Goal: Find contact information: Find contact information

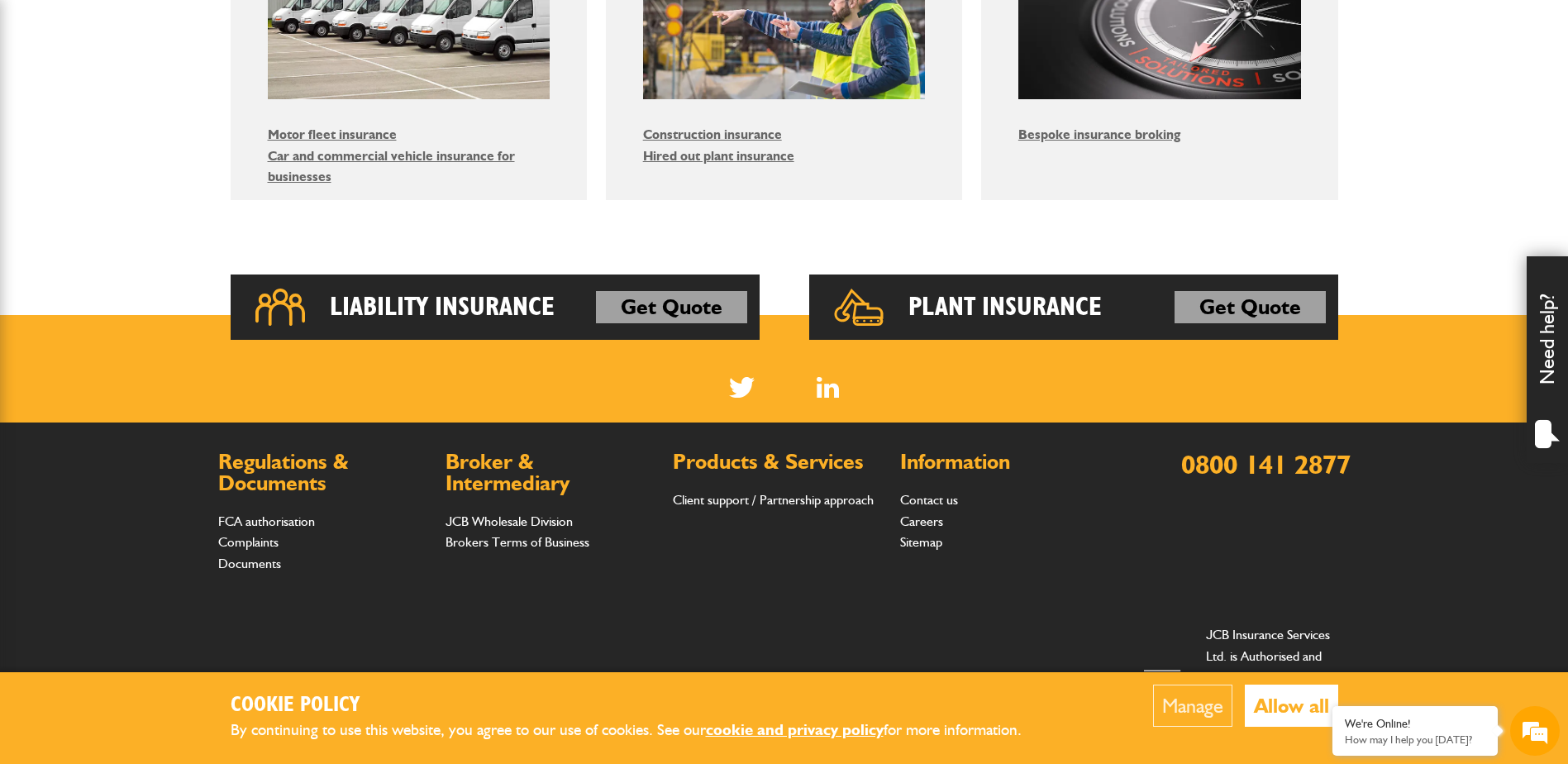
scroll to position [1158, 0]
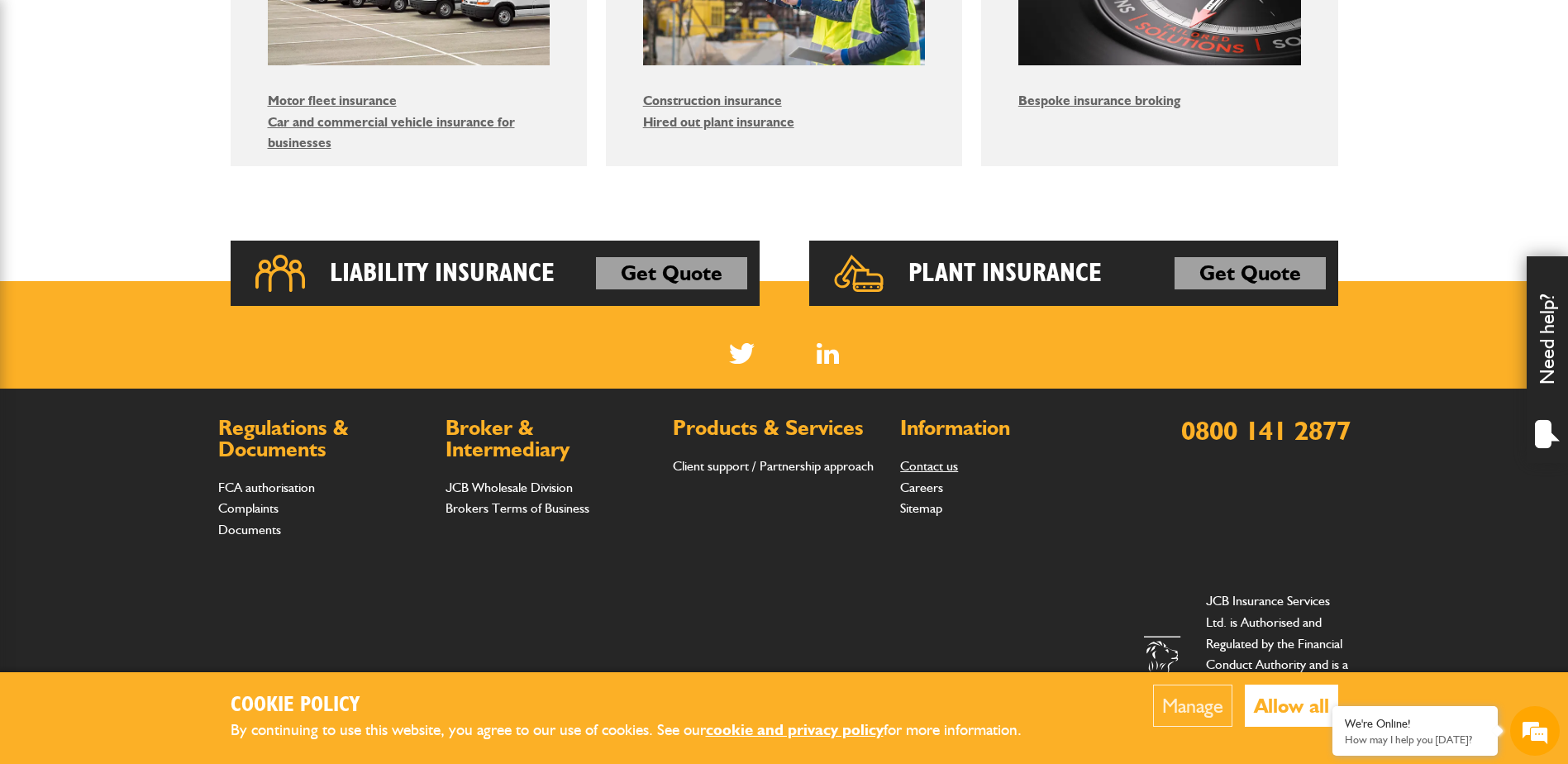
click at [926, 467] on link "Contact us" at bounding box center [929, 465] width 58 height 15
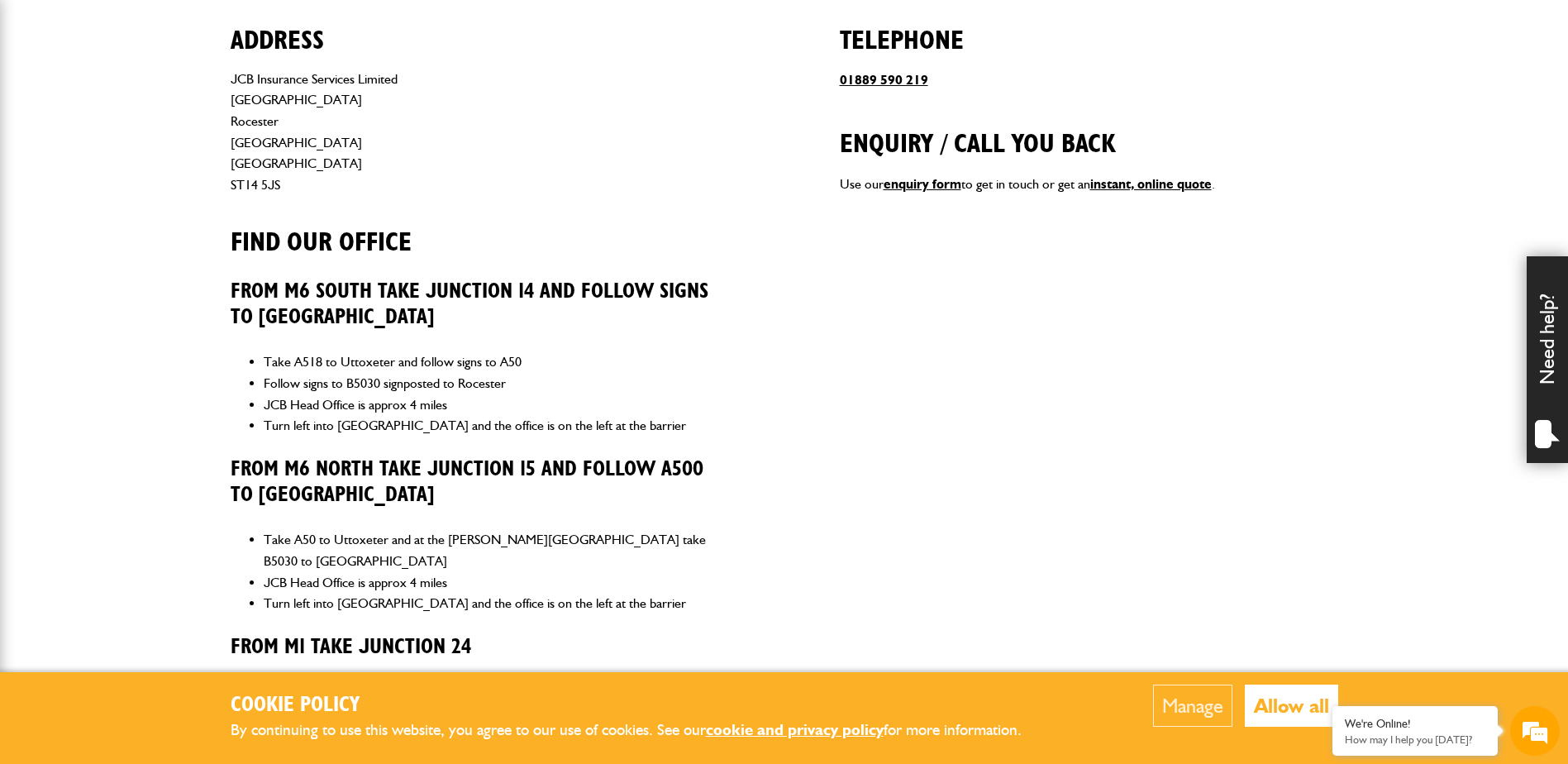
scroll to position [1246, 0]
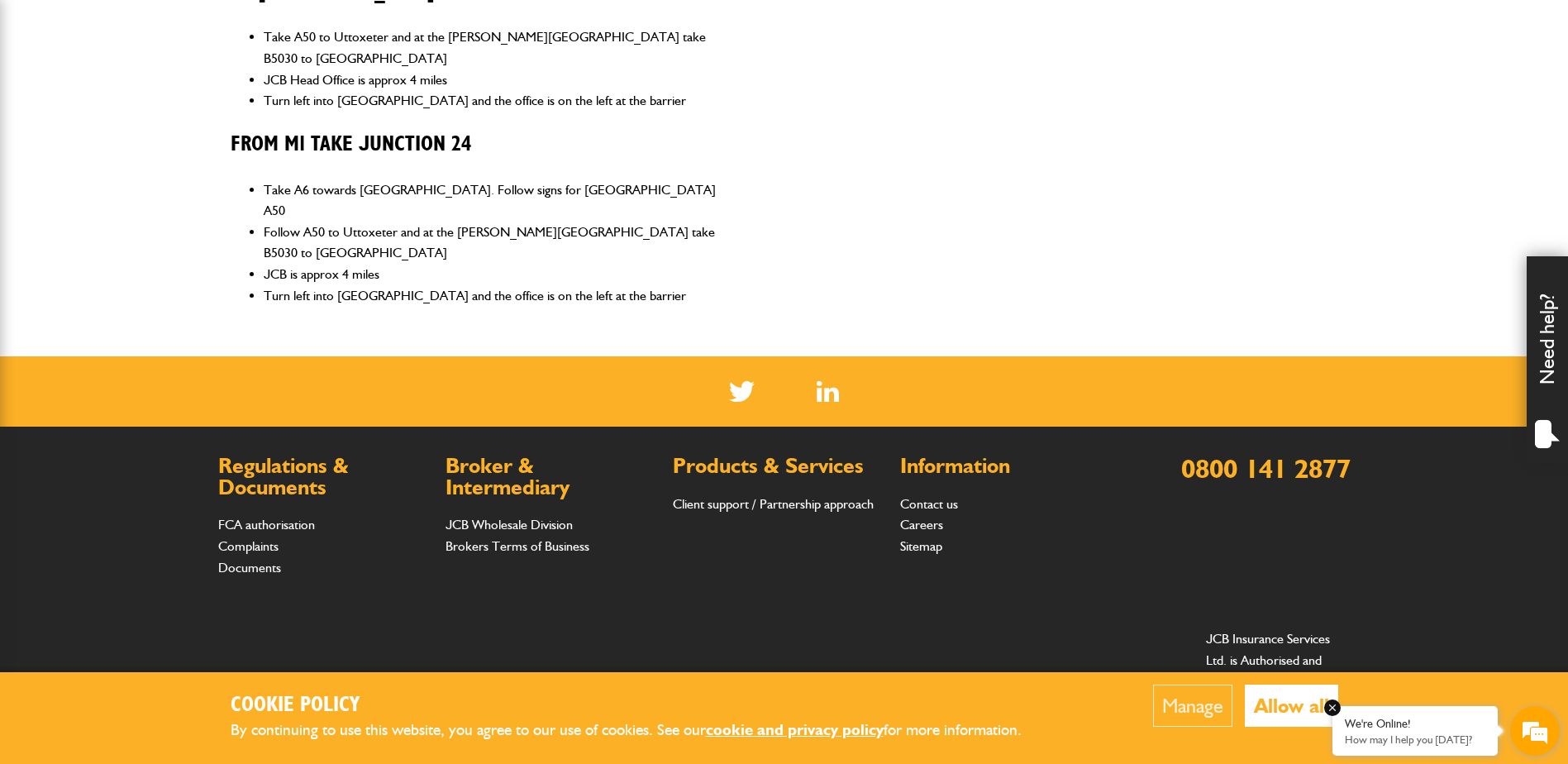
click at [1337, 706] on em at bounding box center [1332, 707] width 16 height 16
click at [1204, 708] on button "Manage" at bounding box center [1192, 705] width 79 height 42
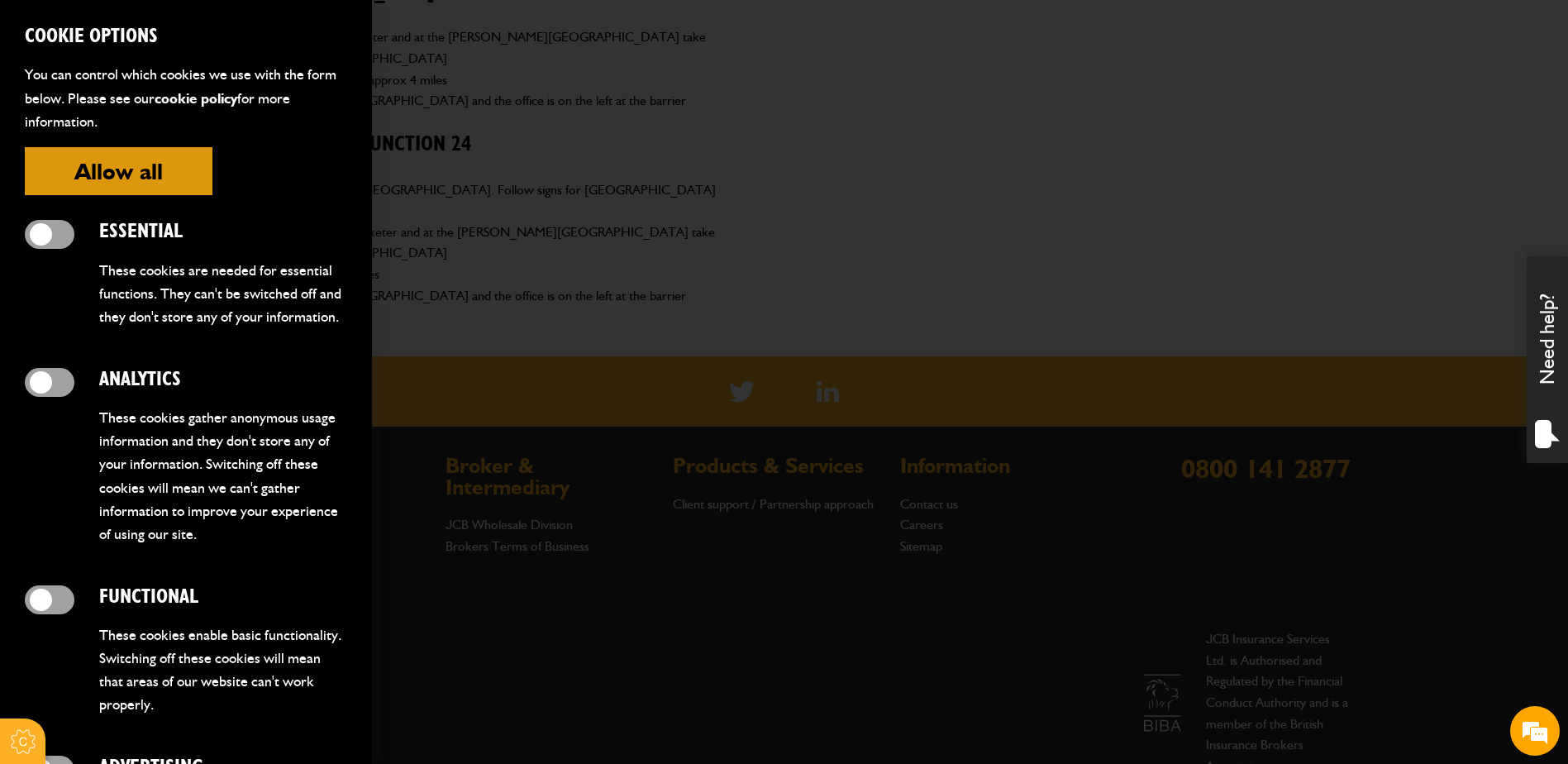
click at [143, 179] on button "Allow all" at bounding box center [119, 171] width 188 height 48
click at [52, 397] on span at bounding box center [50, 382] width 50 height 29
click at [50, 614] on span at bounding box center [50, 600] width 50 height 29
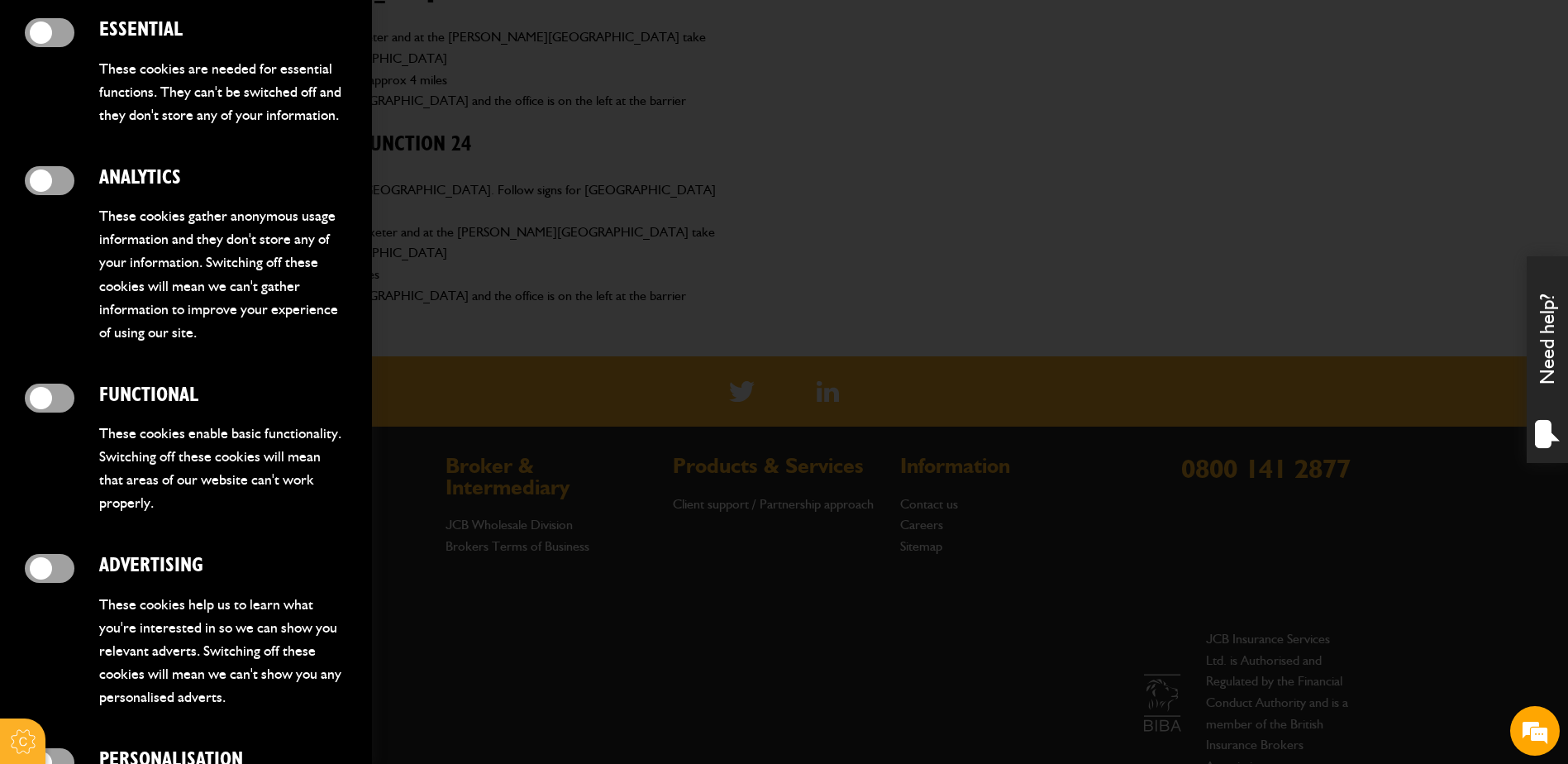
scroll to position [456, 0]
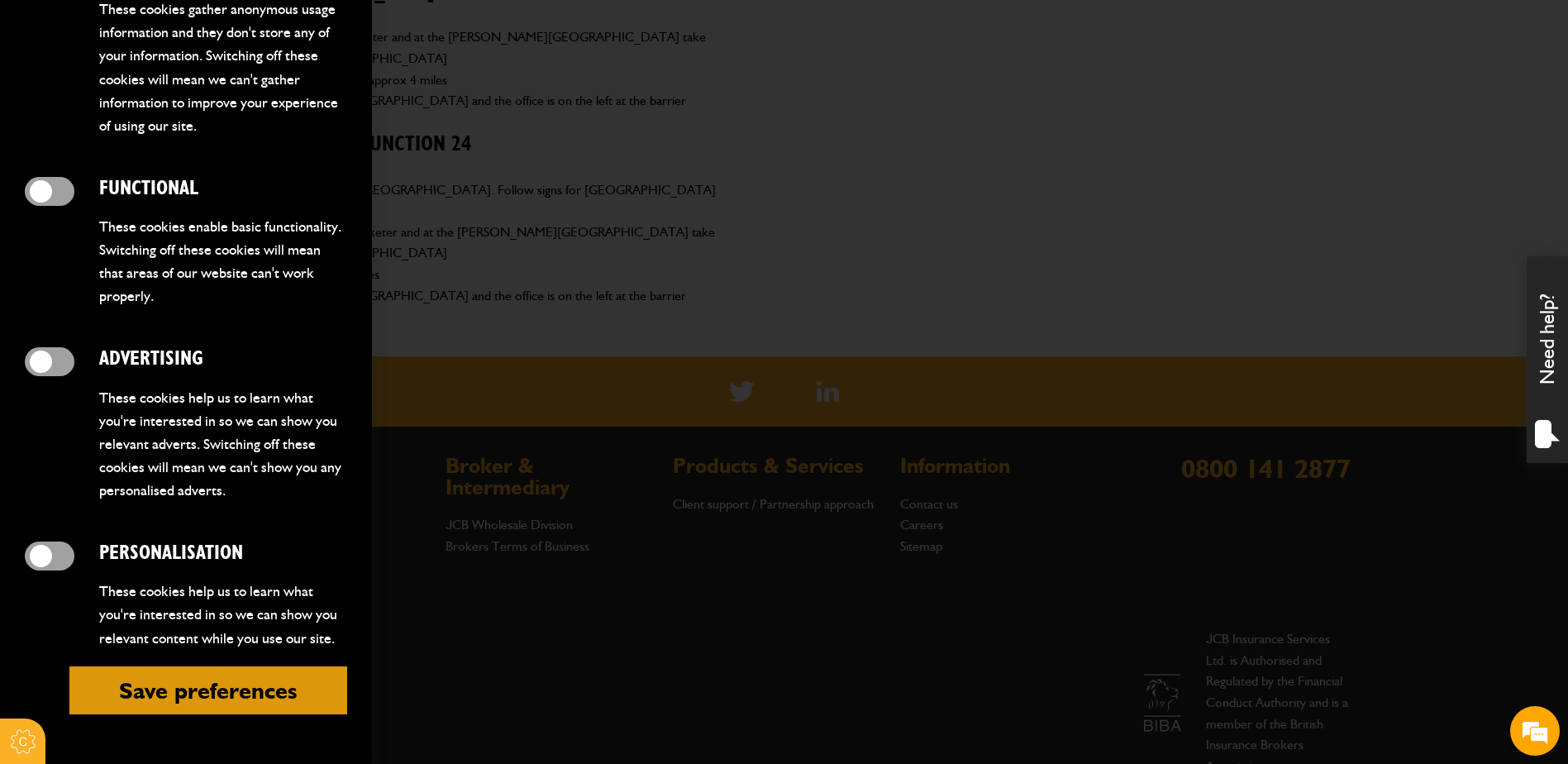
click at [59, 347] on span at bounding box center [50, 362] width 50 height 29
click at [44, 541] on span at bounding box center [50, 556] width 50 height 29
click at [195, 683] on button "Save preferences" at bounding box center [207, 690] width 277 height 48
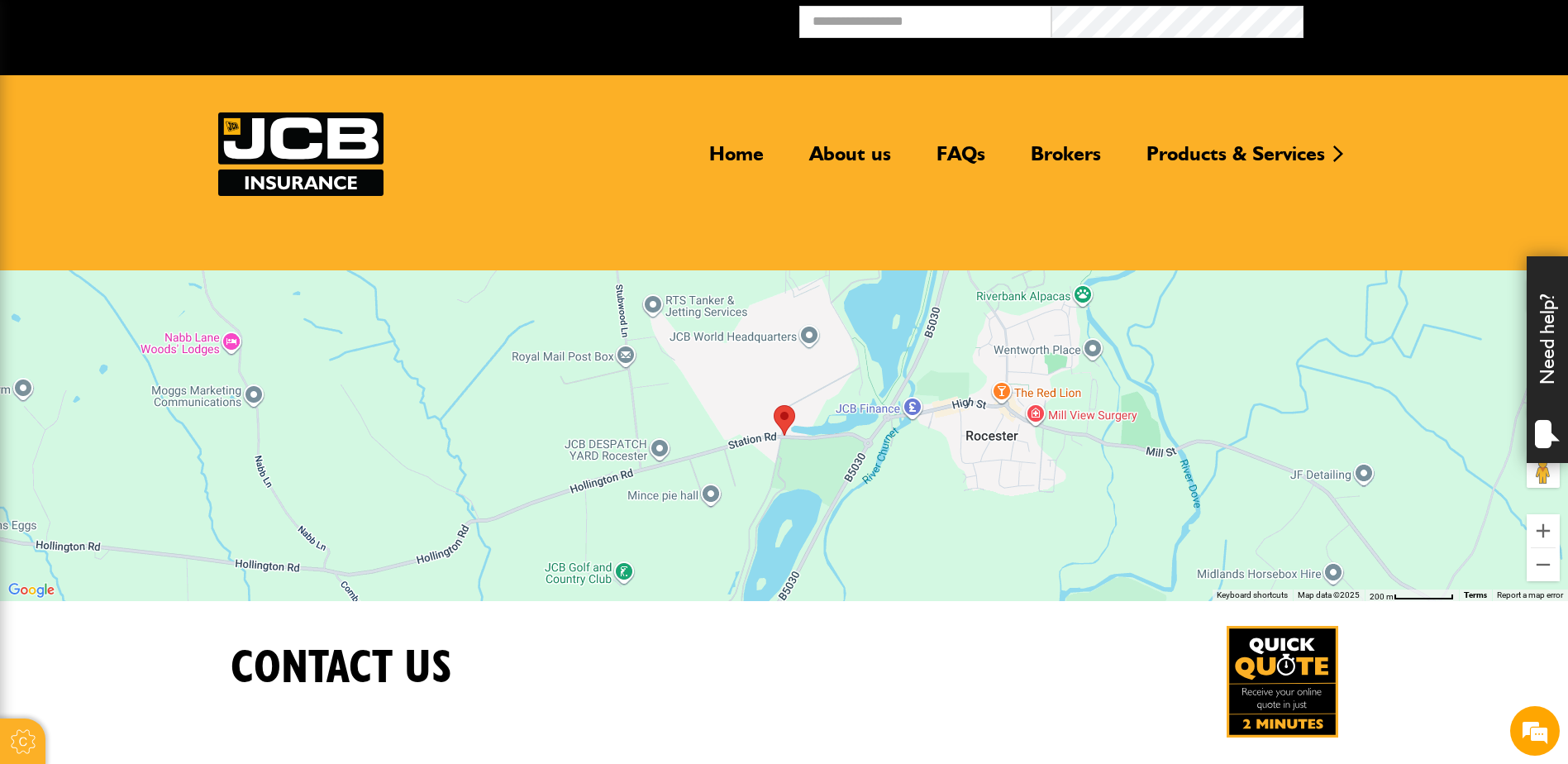
scroll to position [0, 0]
